Goal: Check status: Check status

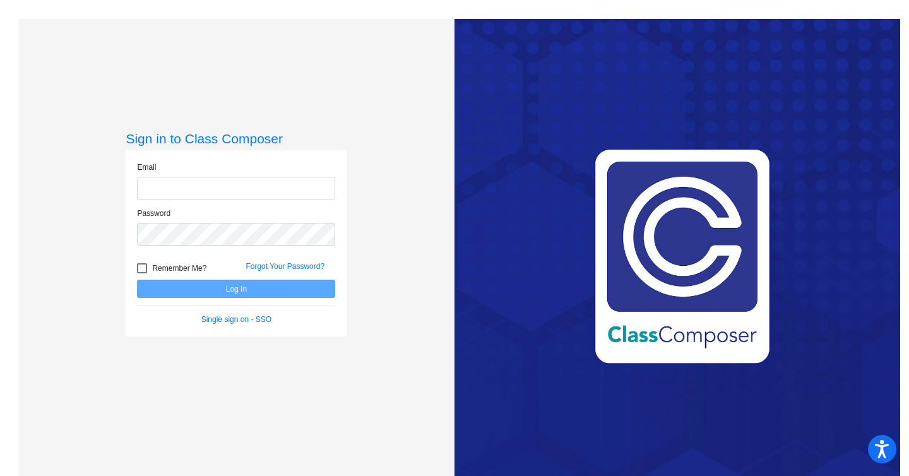
type input "[EMAIL_ADDRESS][DOMAIN_NAME]"
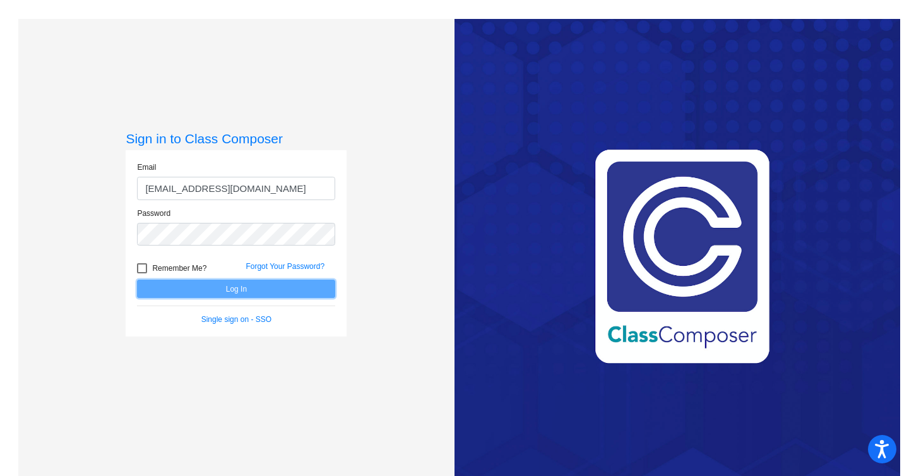
click at [242, 295] on button "Log In" at bounding box center [236, 289] width 198 height 18
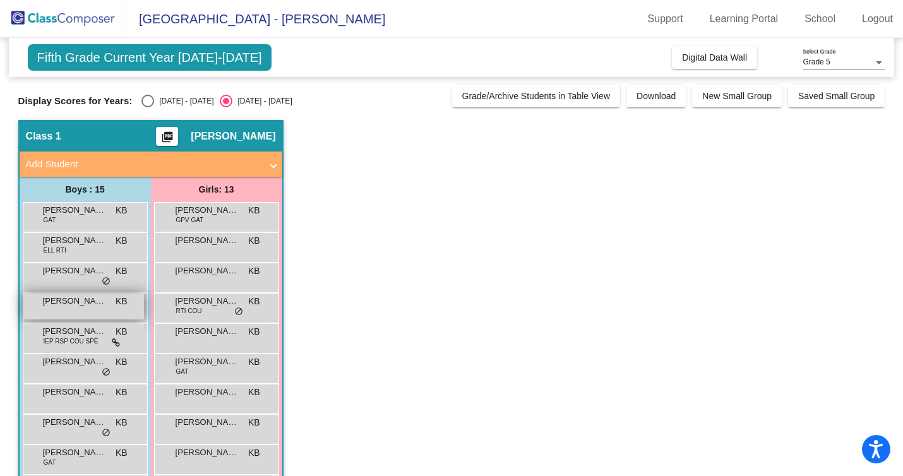
click at [80, 299] on span "[PERSON_NAME]" at bounding box center [74, 301] width 63 height 13
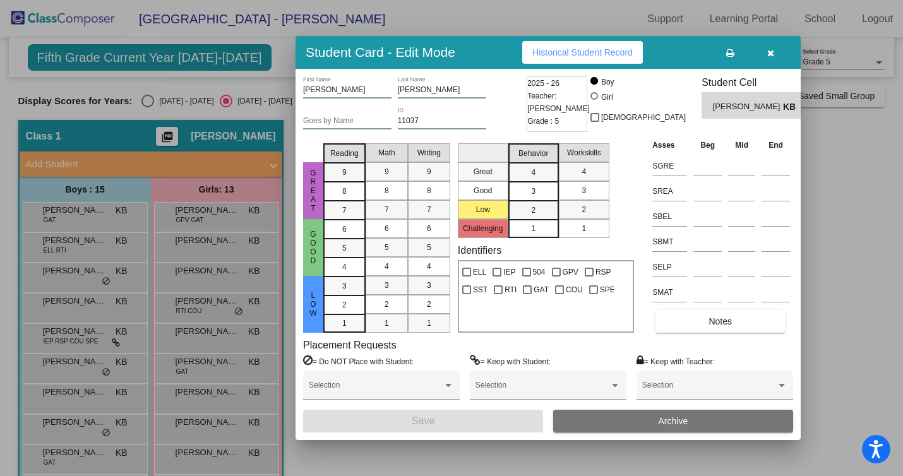
click at [583, 49] on span "Historical Student Record" at bounding box center [582, 52] width 100 height 10
click at [767, 49] on icon "button" at bounding box center [770, 53] width 7 height 9
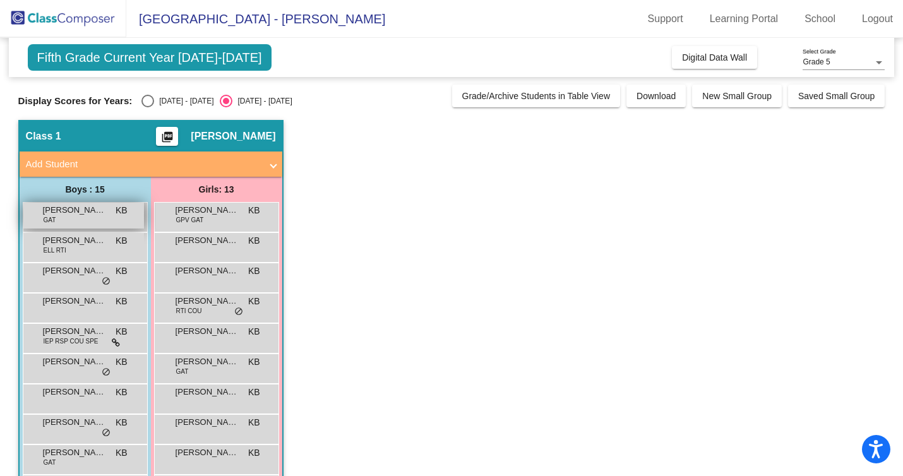
click at [69, 218] on div "[PERSON_NAME] GAT KB lock do_not_disturb_alt" at bounding box center [83, 216] width 121 height 26
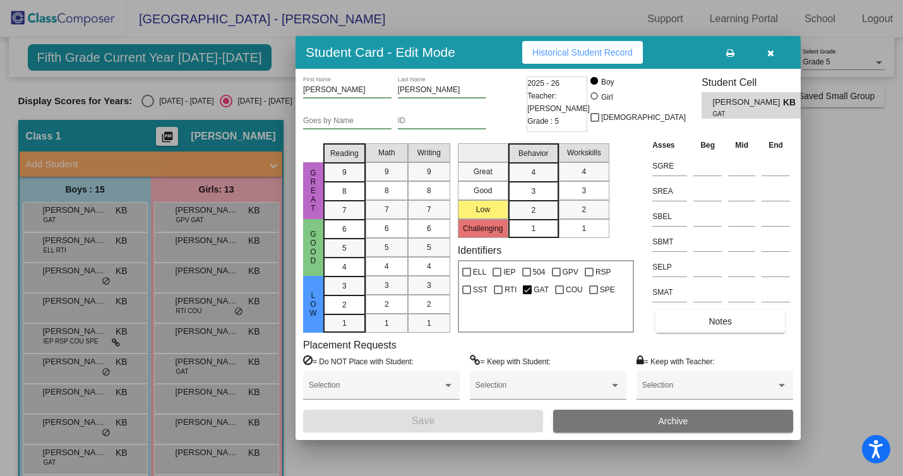
click at [612, 47] on span "Historical Student Record" at bounding box center [582, 52] width 100 height 10
click at [767, 56] on icon "button" at bounding box center [770, 53] width 7 height 9
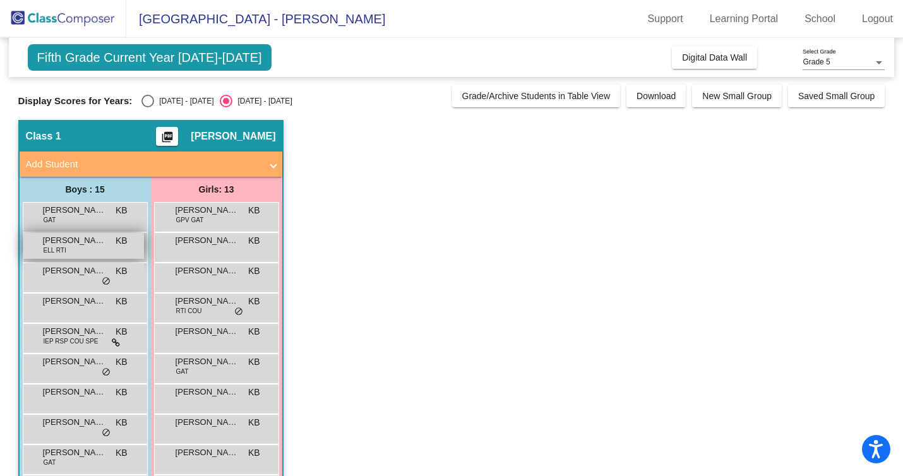
click at [93, 248] on div "[PERSON_NAME] ELL RTI KB lock do_not_disturb_alt" at bounding box center [83, 246] width 121 height 26
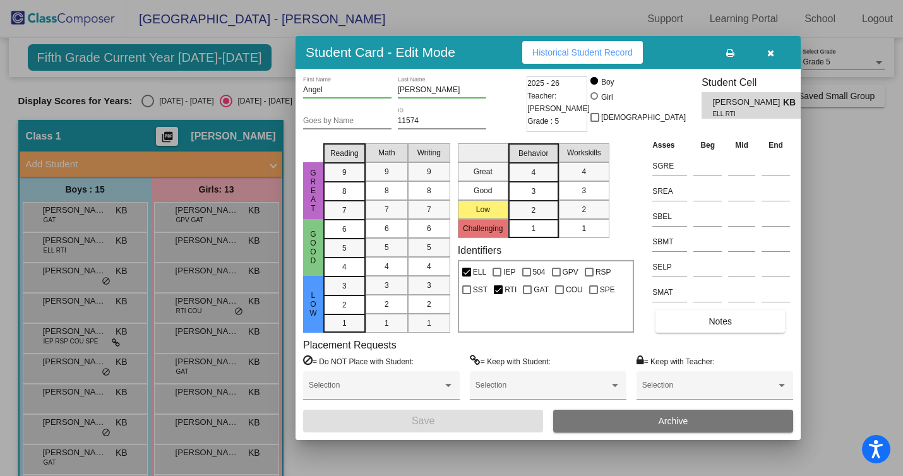
click at [612, 50] on span "Historical Student Record" at bounding box center [582, 52] width 100 height 10
click at [775, 53] on button "button" at bounding box center [770, 52] width 40 height 23
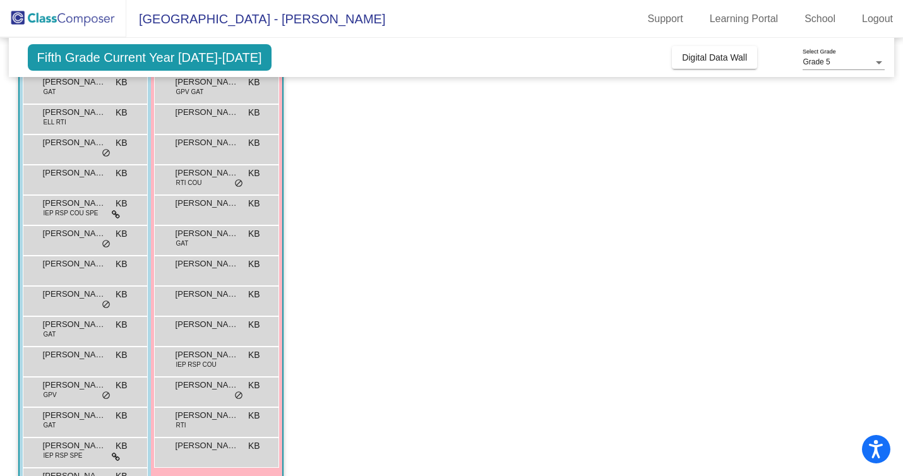
scroll to position [129, 0]
click at [93, 246] on div "Chase Hericourt KB lock do_not_disturb_alt" at bounding box center [83, 238] width 121 height 26
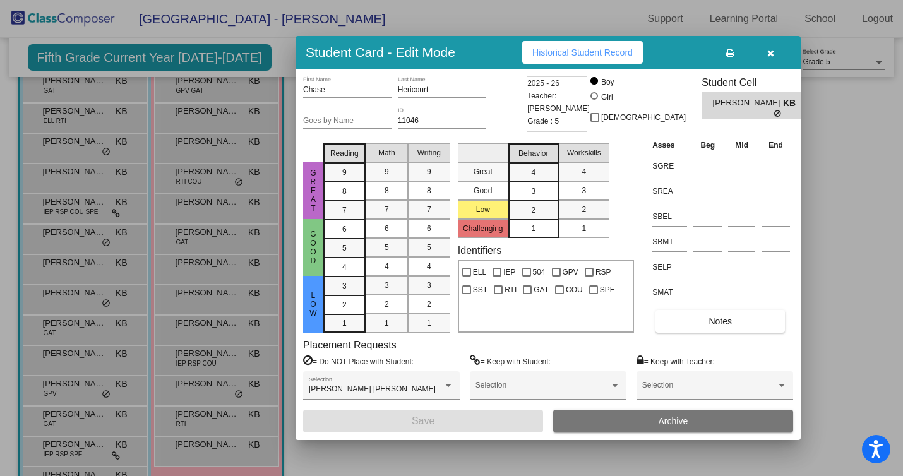
click at [608, 46] on button "Historical Student Record" at bounding box center [582, 52] width 121 height 23
click at [772, 52] on icon "button" at bounding box center [770, 53] width 7 height 9
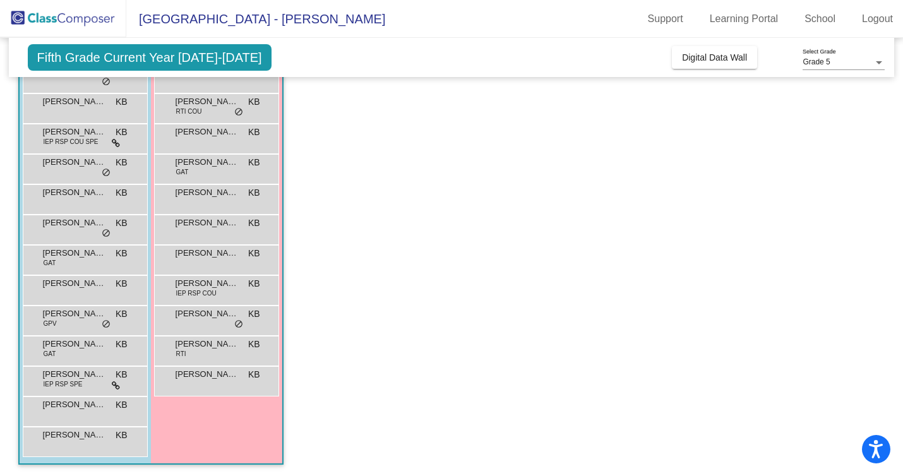
scroll to position [201, 0]
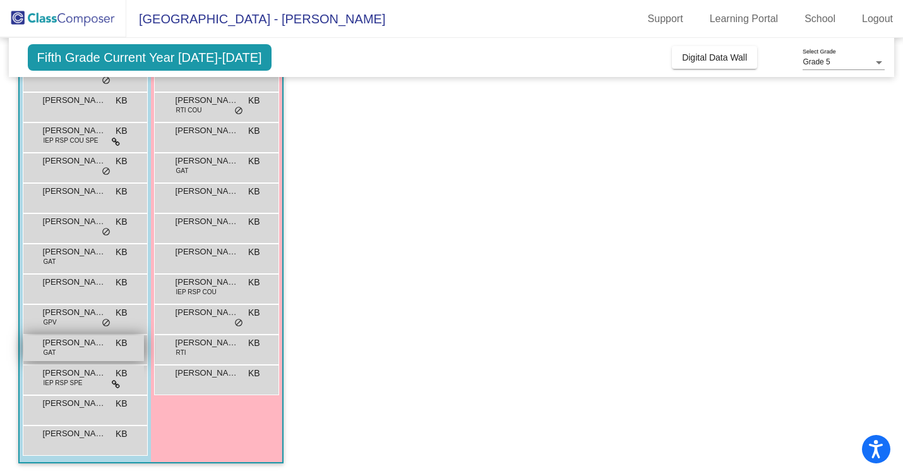
click at [76, 348] on span "[PERSON_NAME]" at bounding box center [74, 343] width 63 height 13
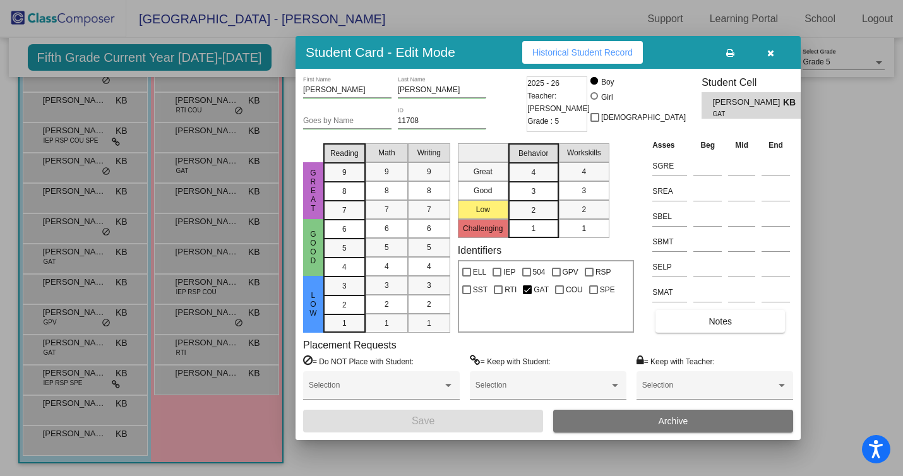
click at [612, 57] on button "Historical Student Record" at bounding box center [582, 52] width 121 height 23
click at [764, 54] on button "button" at bounding box center [770, 52] width 40 height 23
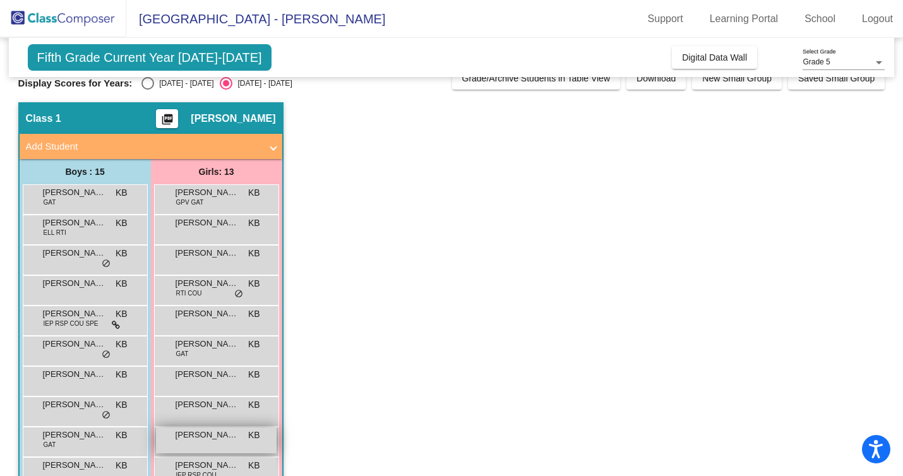
scroll to position [16, 0]
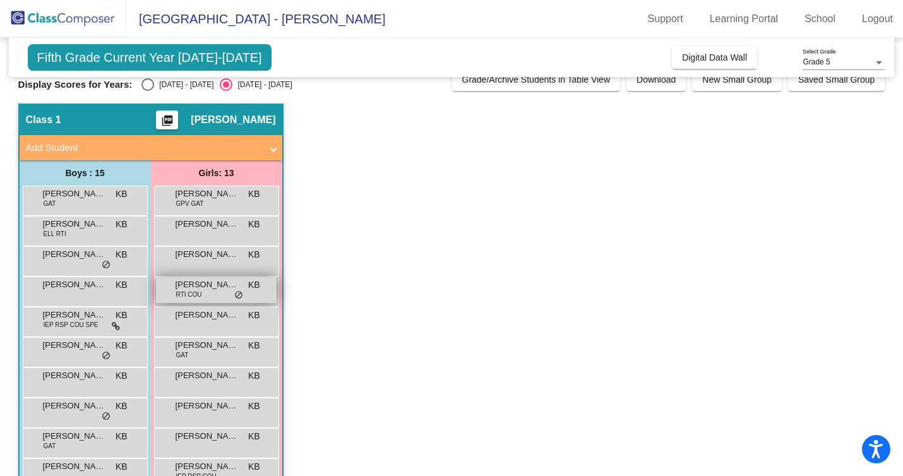
click at [198, 289] on span "[PERSON_NAME]" at bounding box center [207, 284] width 63 height 13
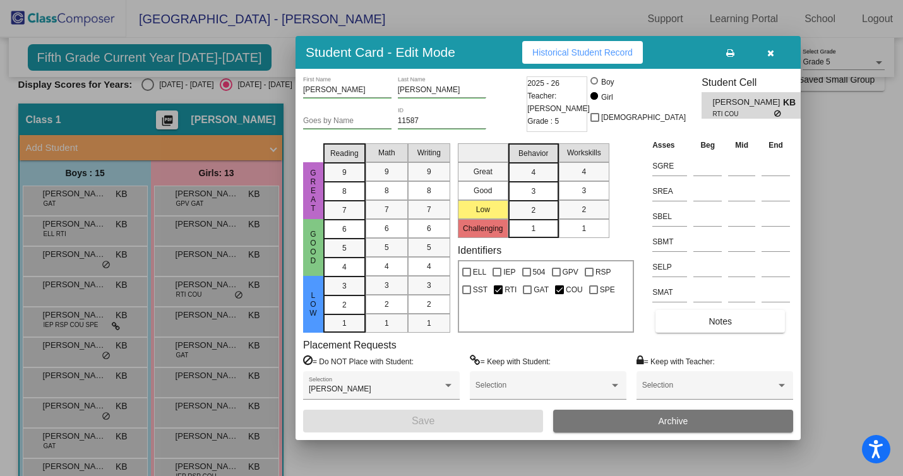
click at [557, 52] on span "Historical Student Record" at bounding box center [582, 52] width 100 height 10
click at [770, 52] on icon "button" at bounding box center [770, 53] width 7 height 9
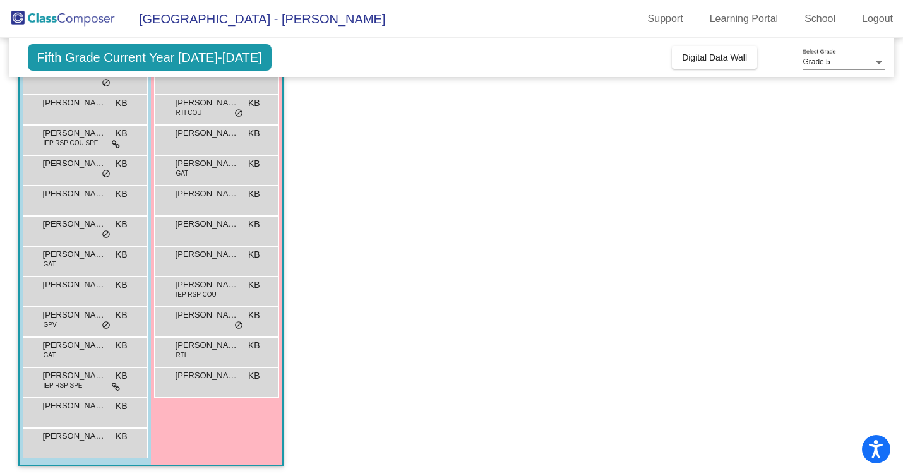
scroll to position [201, 0]
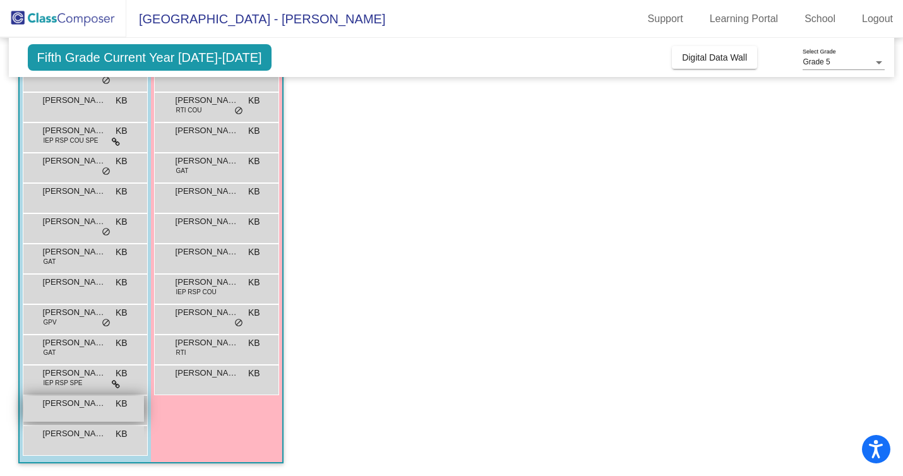
click at [87, 410] on div "[PERSON_NAME] KB lock do_not_disturb_alt" at bounding box center [83, 409] width 121 height 26
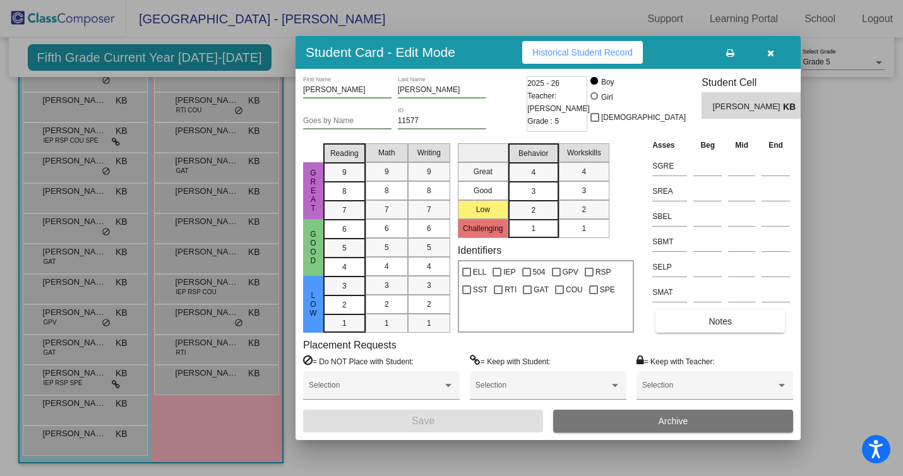
click at [610, 48] on span "Historical Student Record" at bounding box center [582, 52] width 100 height 10
